Goal: Task Accomplishment & Management: Manage account settings

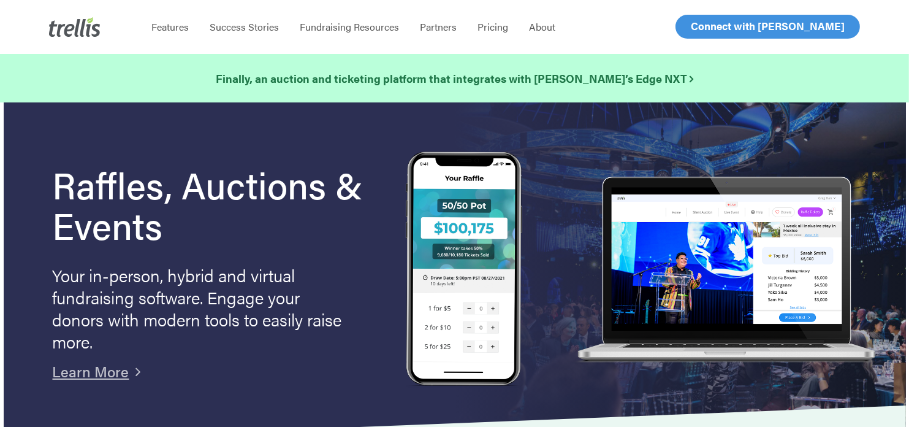
click at [716, 28] on span "Log In" at bounding box center [705, 26] width 29 height 15
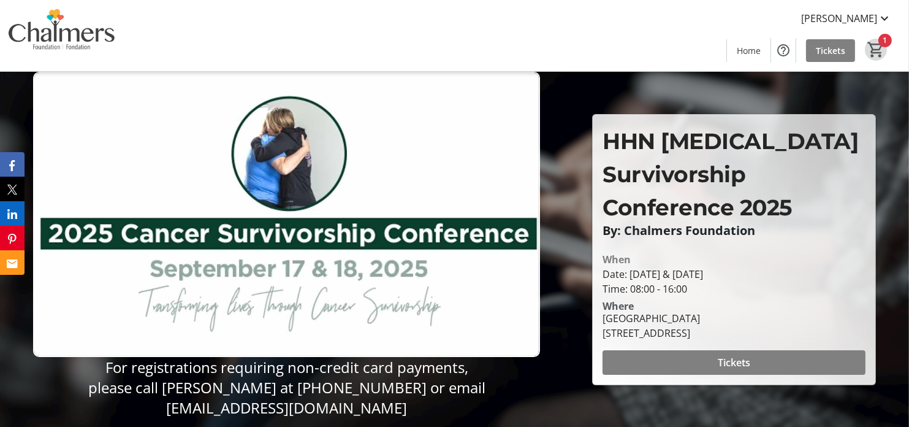
click at [882, 51] on mat-icon "1" at bounding box center [876, 49] width 18 height 18
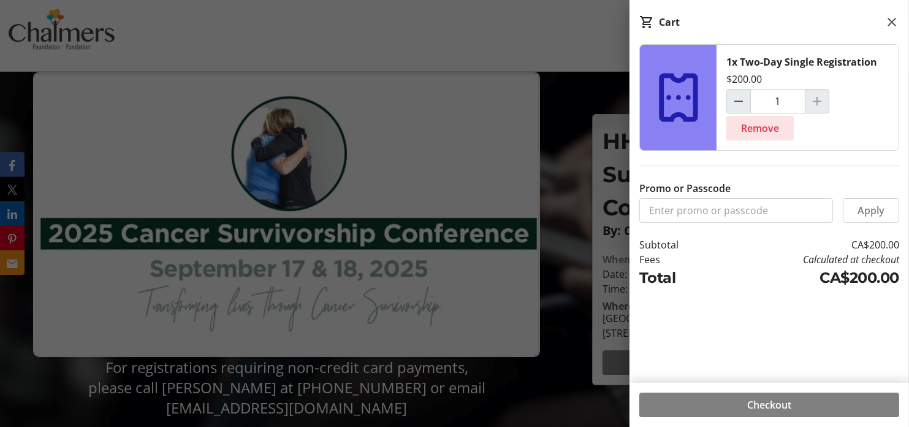
click at [754, 124] on span "Remove" at bounding box center [760, 128] width 38 height 15
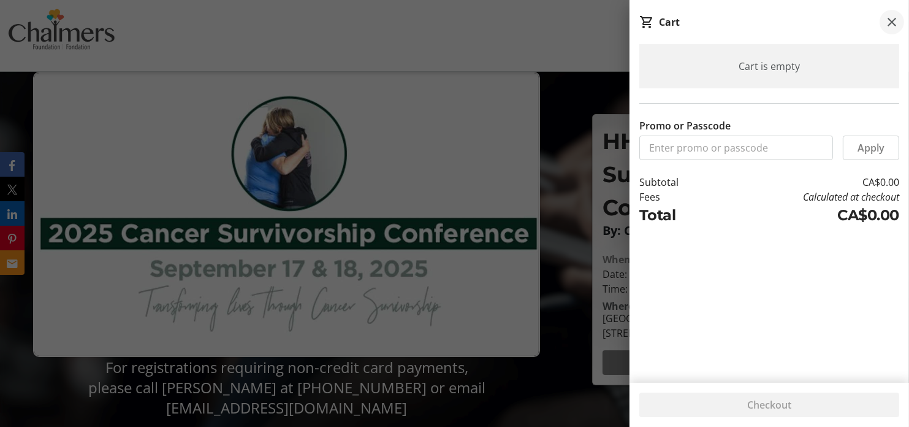
click at [895, 18] on mat-icon at bounding box center [892, 22] width 15 height 15
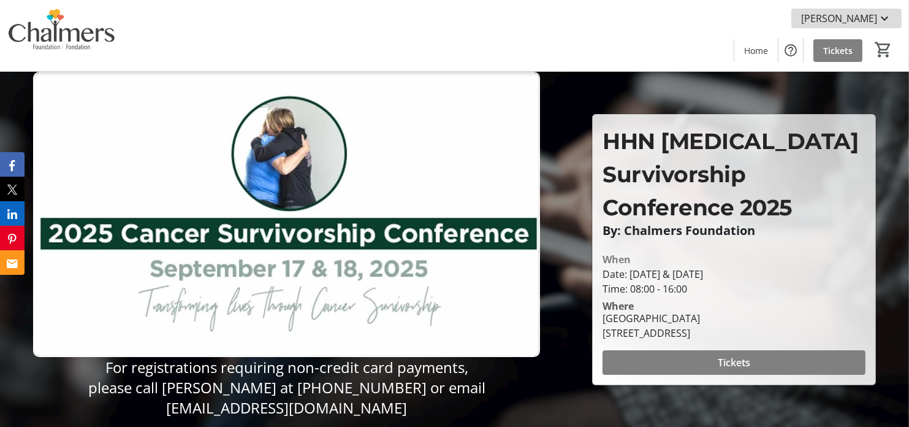
click at [815, 13] on span "Angie Morell Kennedy" at bounding box center [840, 18] width 76 height 15
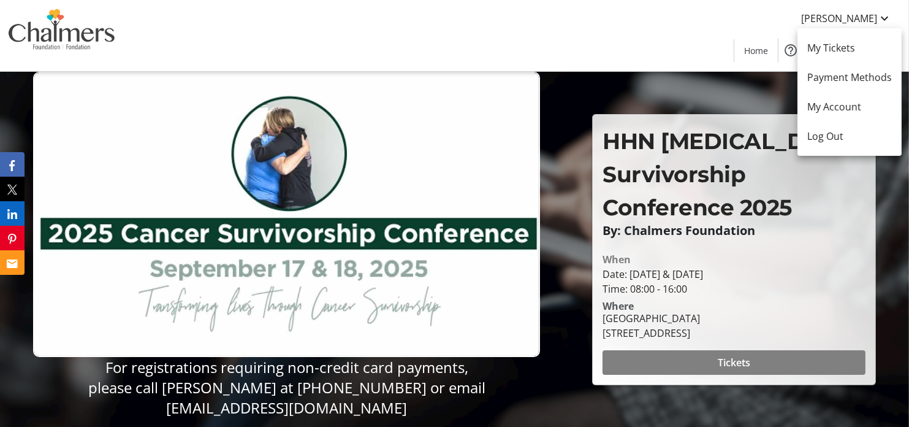
click at [815, 13] on div at bounding box center [454, 213] width 909 height 427
